Goal: Task Accomplishment & Management: Complete application form

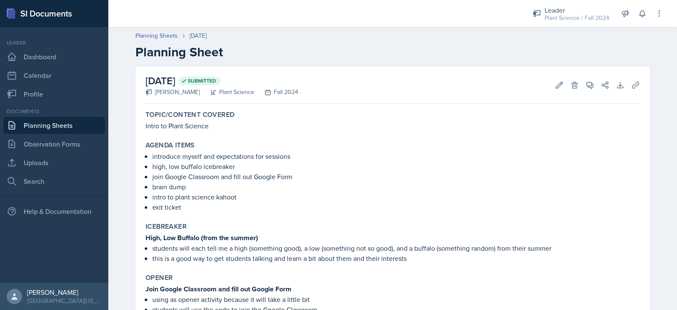
click at [86, 124] on link "Planning Sheets" at bounding box center [54, 125] width 102 height 17
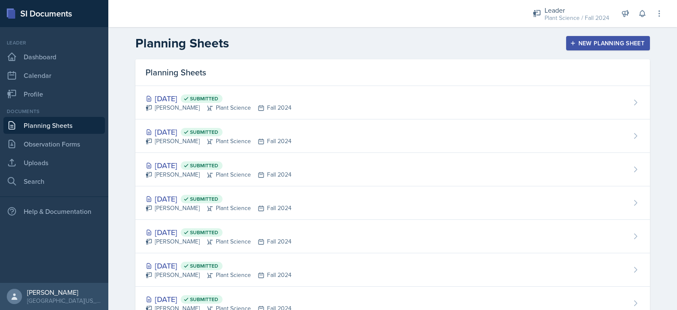
click at [586, 46] on div "New Planning Sheet" at bounding box center [608, 43] width 73 height 7
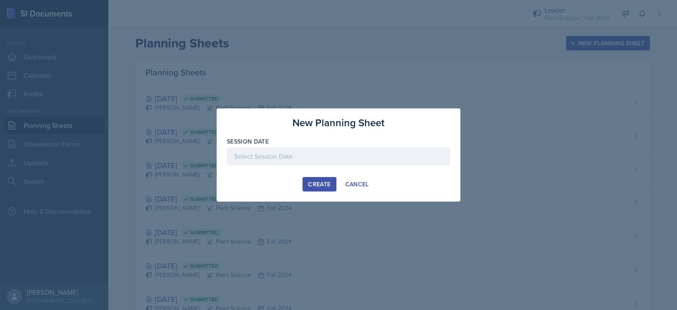
click at [384, 156] on div at bounding box center [338, 156] width 223 height 18
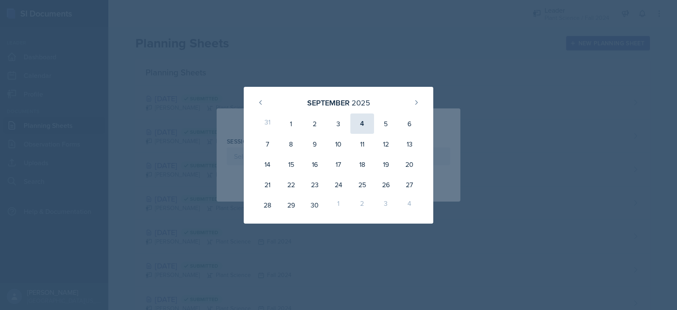
click at [358, 119] on div "4" at bounding box center [362, 123] width 24 height 20
type input "[DATE]"
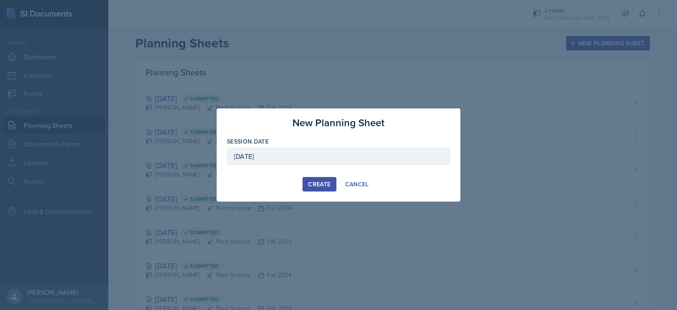
click at [311, 181] on div "Create" at bounding box center [319, 184] width 22 height 7
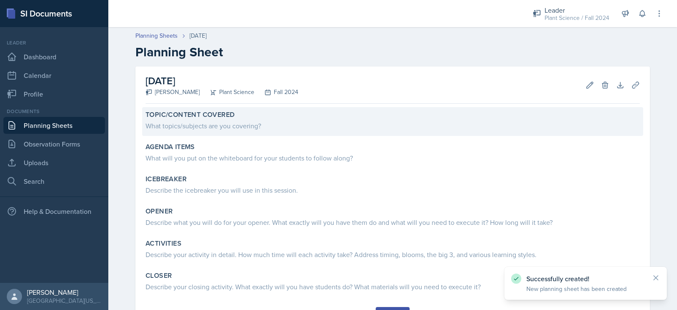
click at [229, 121] on div "What topics/subjects are you covering?" at bounding box center [393, 126] width 494 height 10
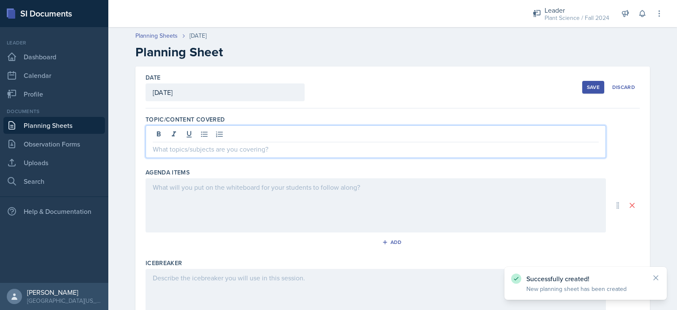
click at [235, 132] on div at bounding box center [376, 141] width 461 height 33
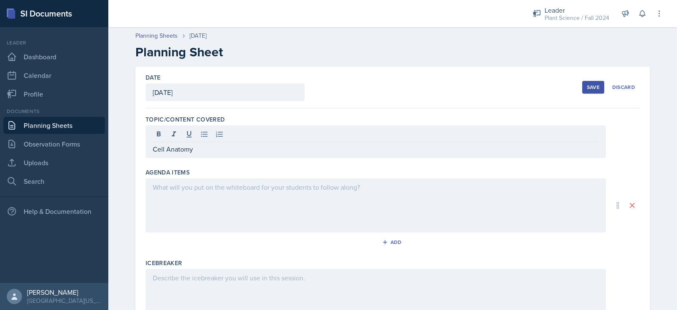
click at [240, 196] on div at bounding box center [376, 205] width 461 height 54
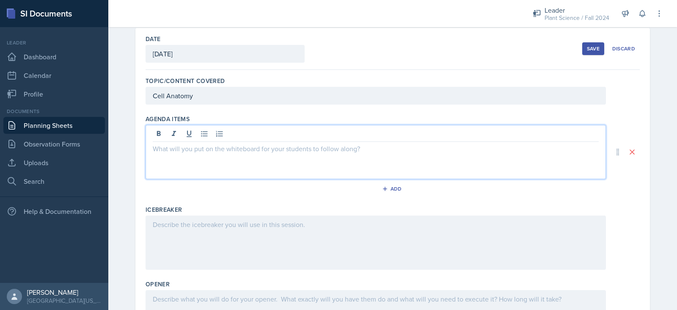
scroll to position [39, 0]
